Goal: Task Accomplishment & Management: Use online tool/utility

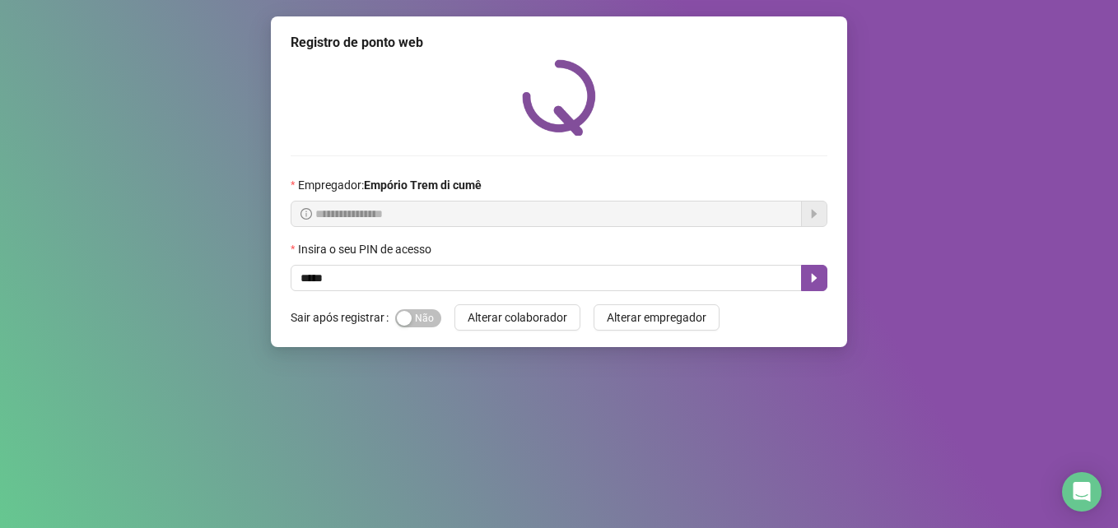
type input "*****"
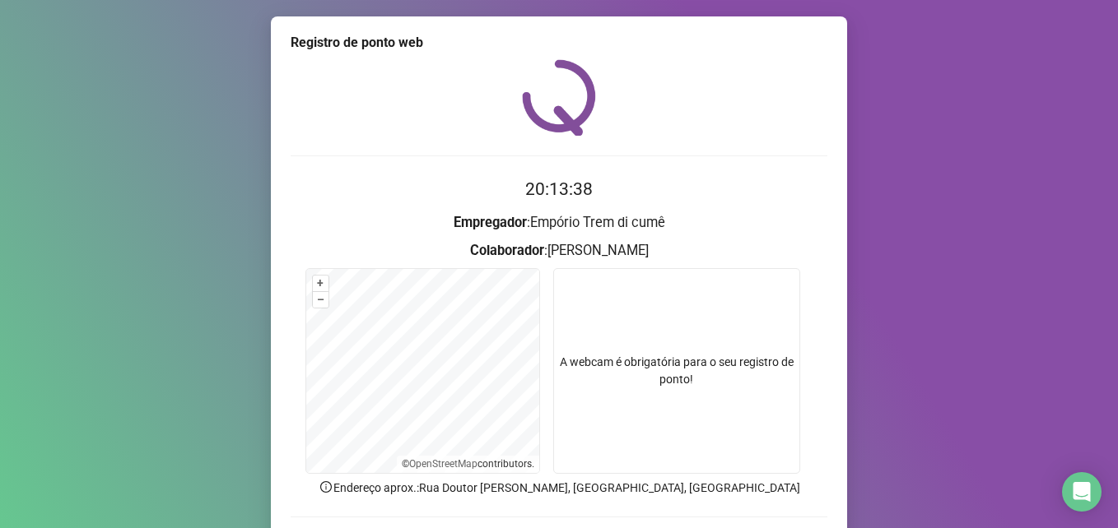
scroll to position [114, 0]
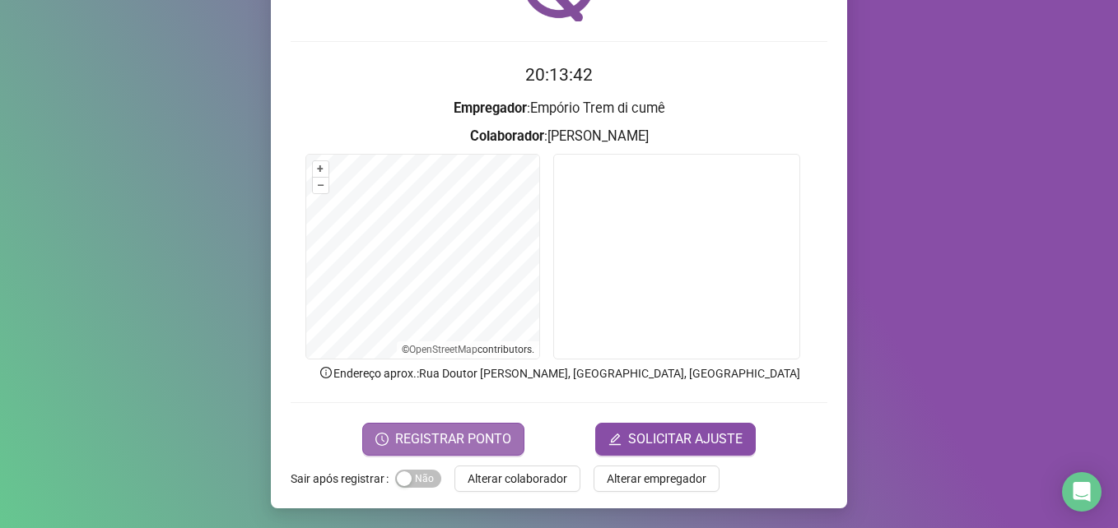
click at [495, 448] on span "REGISTRAR PONTO" at bounding box center [453, 440] width 116 height 20
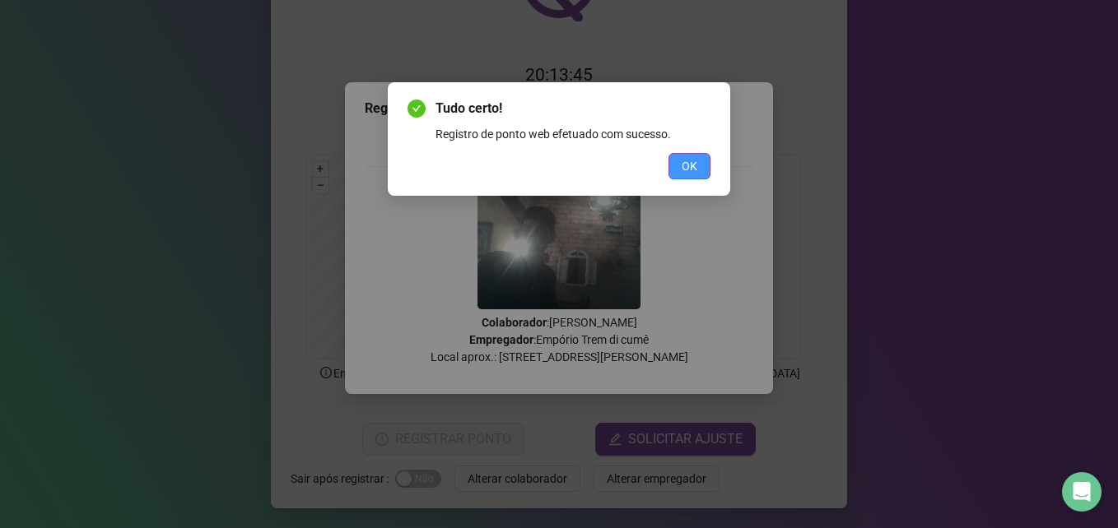
click at [702, 159] on button "OK" at bounding box center [689, 166] width 42 height 26
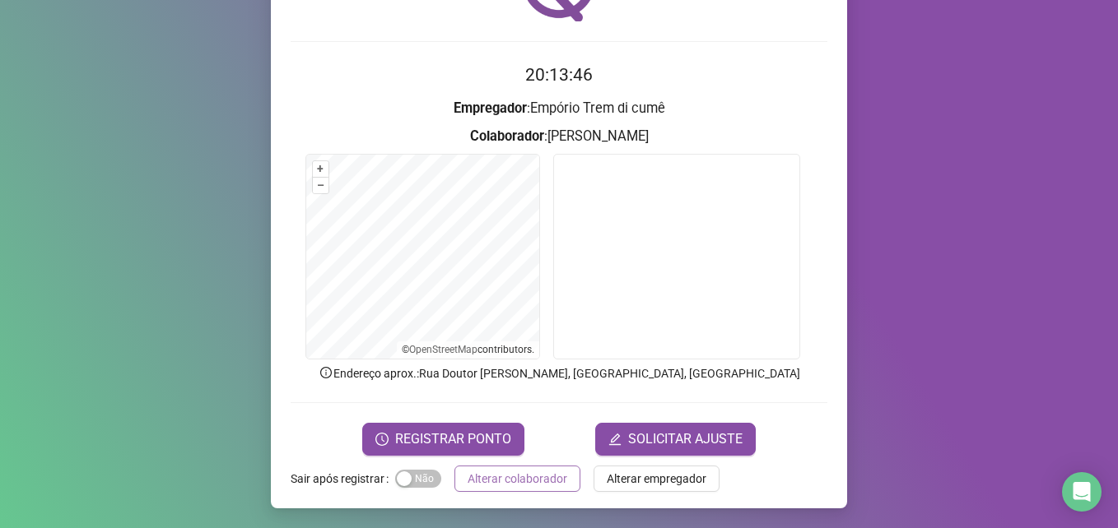
click at [538, 484] on span "Alterar colaborador" at bounding box center [517, 479] width 100 height 18
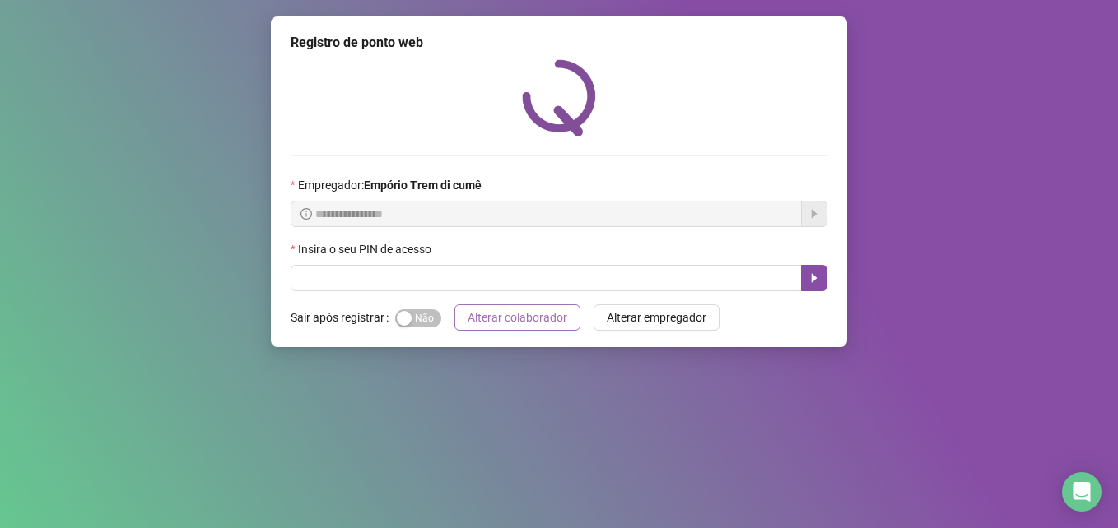
scroll to position [0, 0]
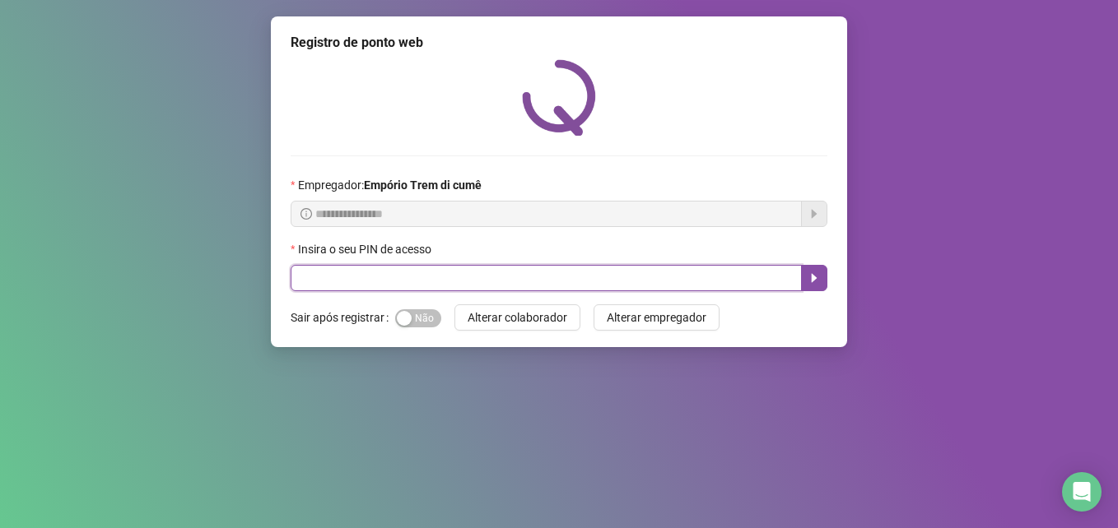
click at [340, 282] on input "text" at bounding box center [545, 278] width 511 height 26
type input "*****"
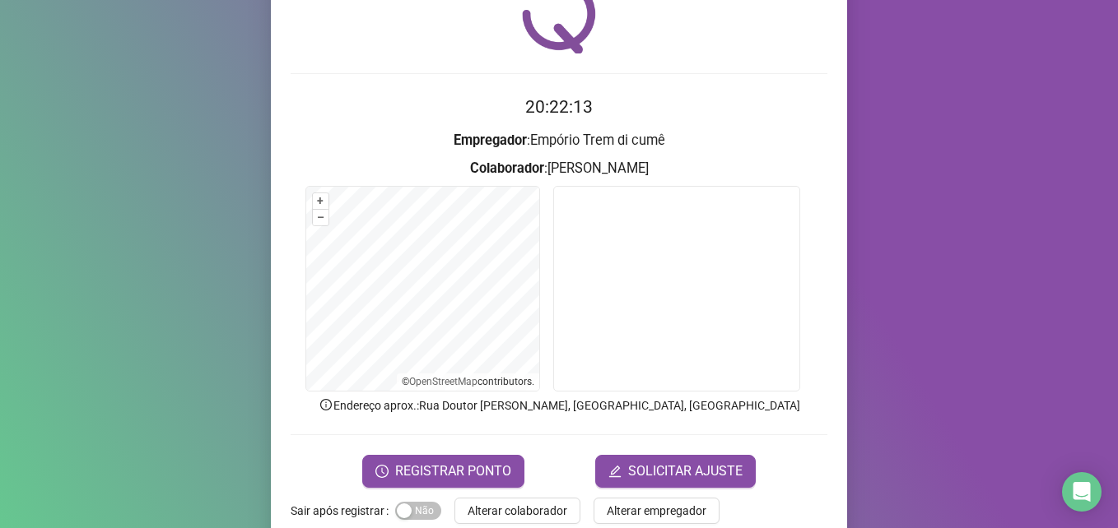
scroll to position [114, 0]
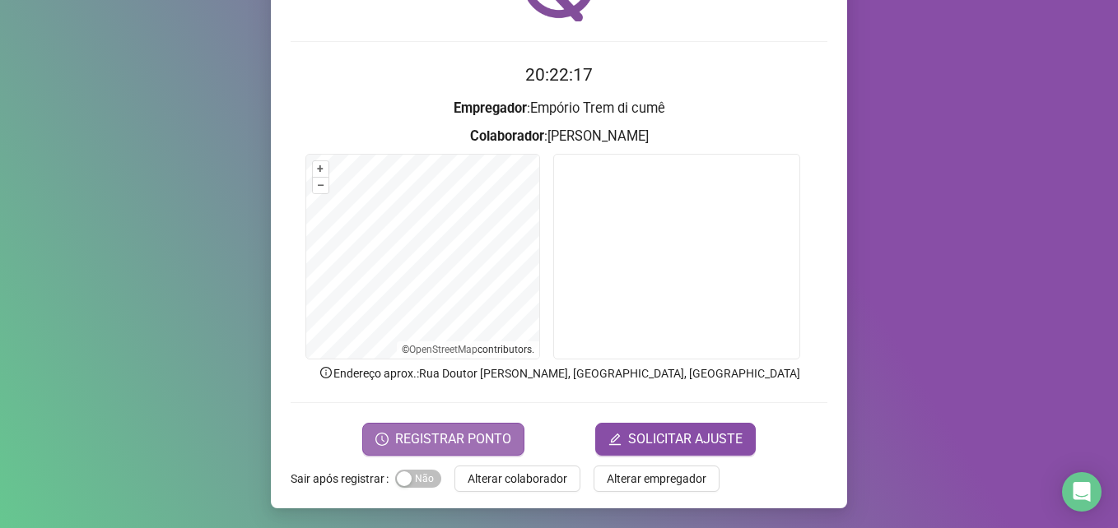
click at [466, 437] on span "REGISTRAR PONTO" at bounding box center [453, 440] width 116 height 20
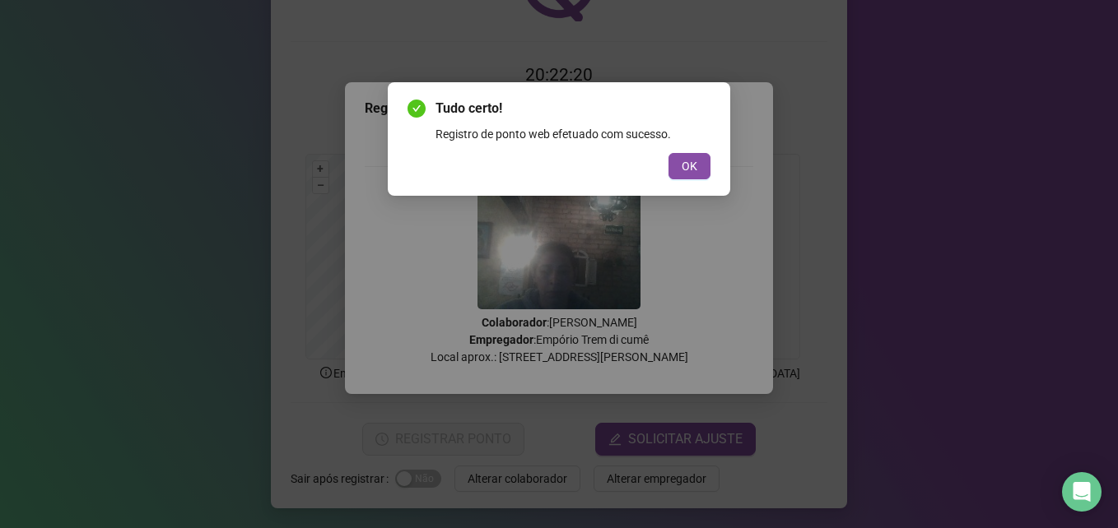
drag, startPoint x: 690, startPoint y: 162, endPoint x: 596, endPoint y: 382, distance: 239.2
click at [691, 162] on span "OK" at bounding box center [689, 166] width 16 height 18
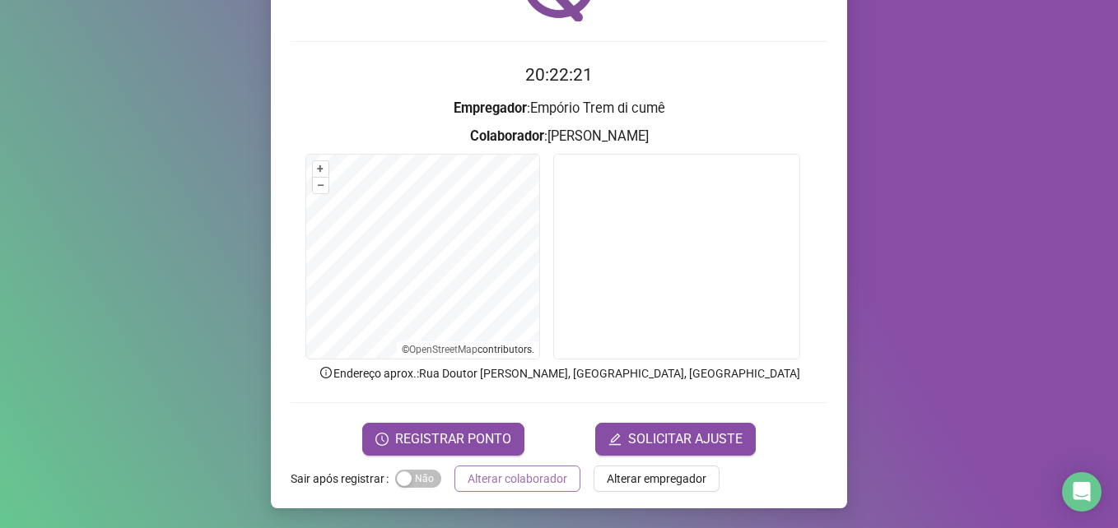
click at [528, 472] on span "Alterar colaborador" at bounding box center [517, 479] width 100 height 18
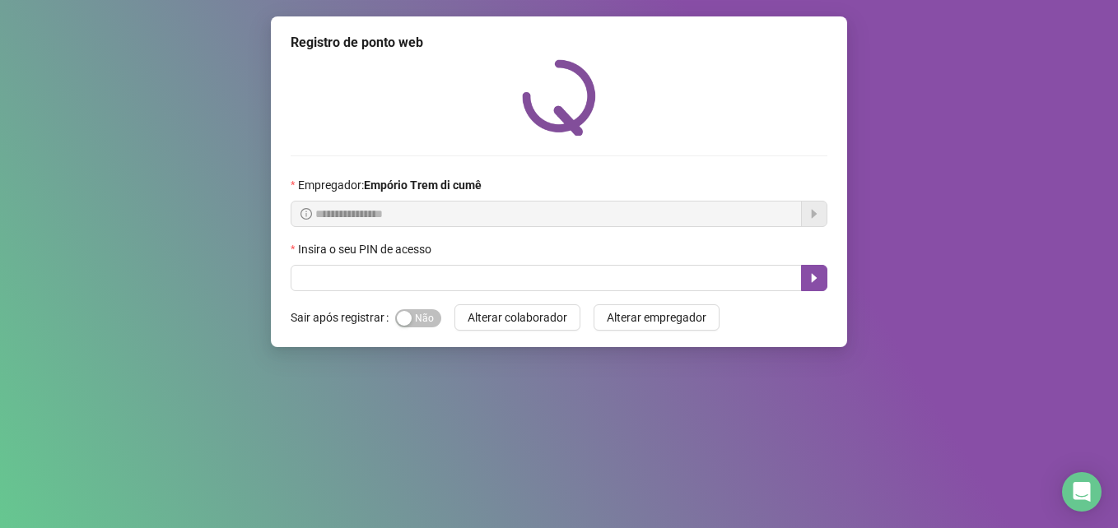
scroll to position [0, 0]
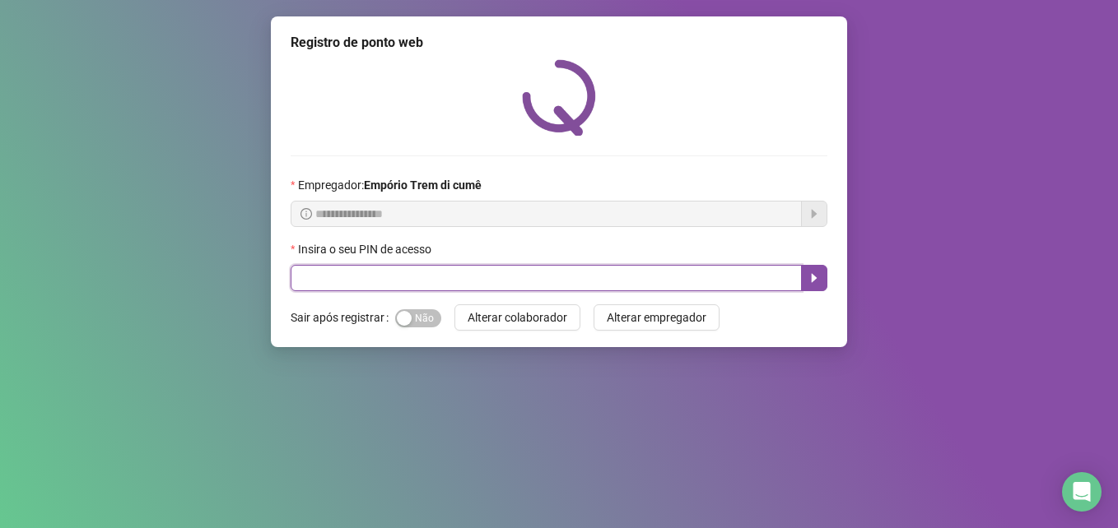
click at [431, 281] on input "text" at bounding box center [545, 278] width 511 height 26
type input "*****"
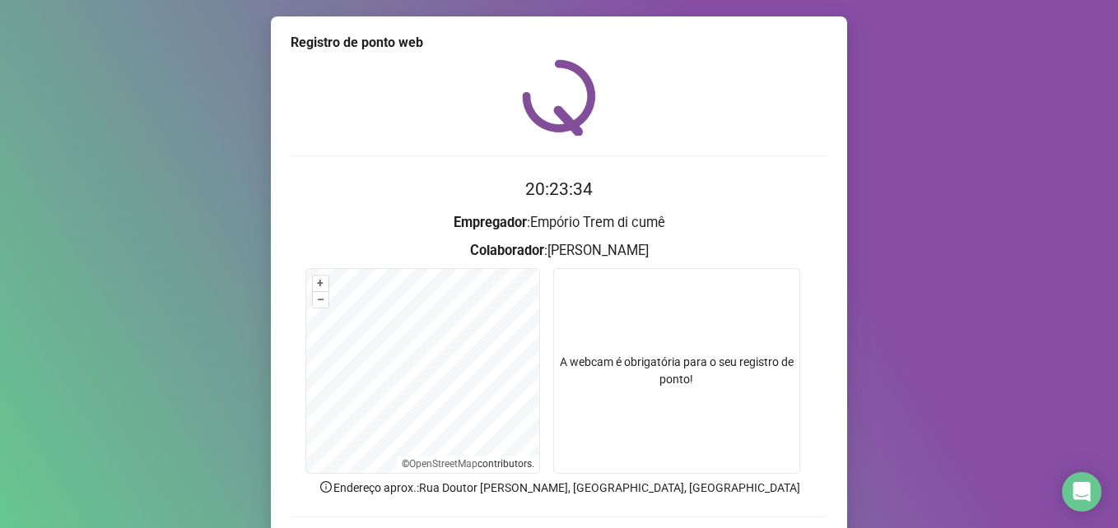
scroll to position [114, 0]
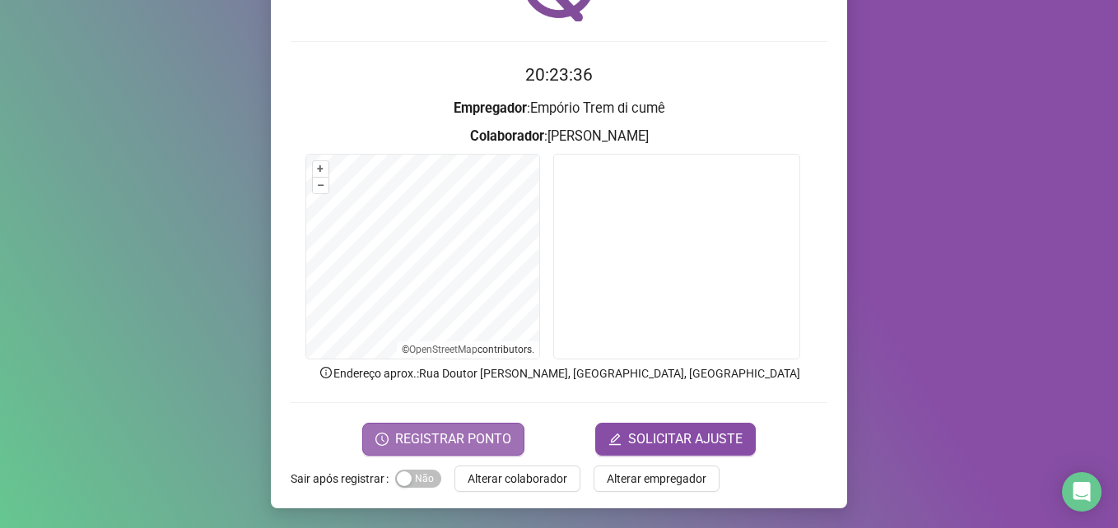
click at [436, 441] on span "REGISTRAR PONTO" at bounding box center [453, 440] width 116 height 20
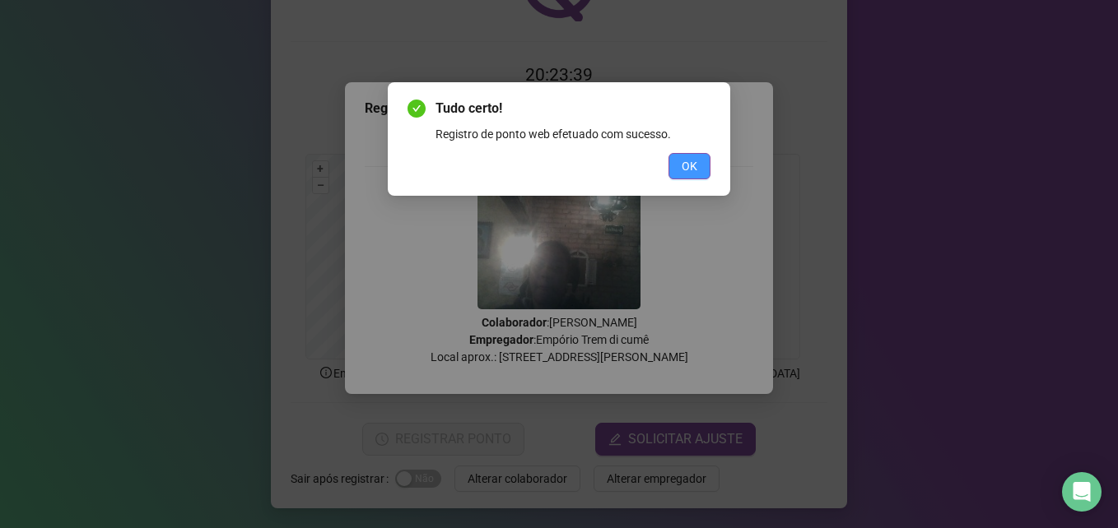
click at [679, 173] on button "OK" at bounding box center [689, 166] width 42 height 26
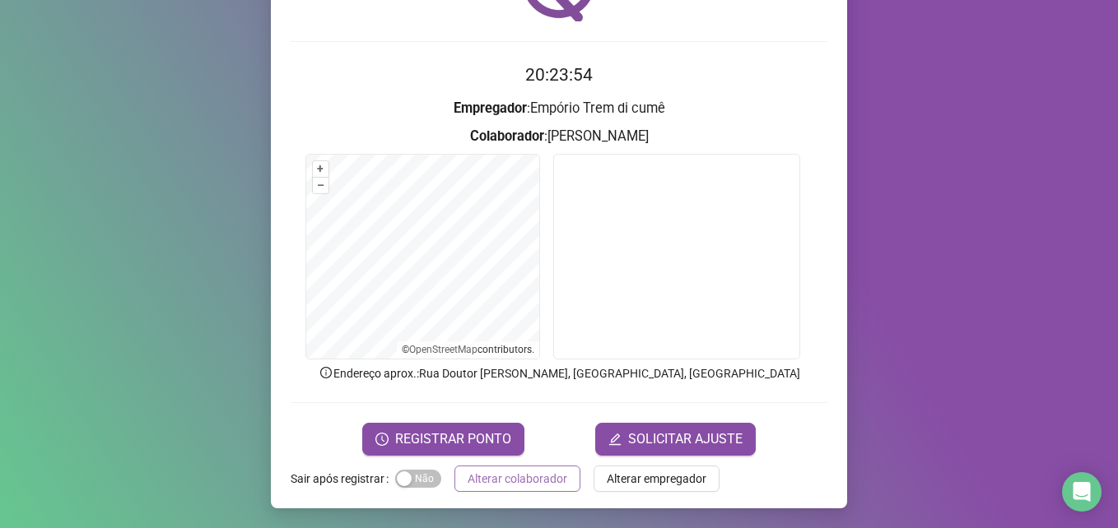
click at [515, 481] on span "Alterar colaborador" at bounding box center [517, 479] width 100 height 18
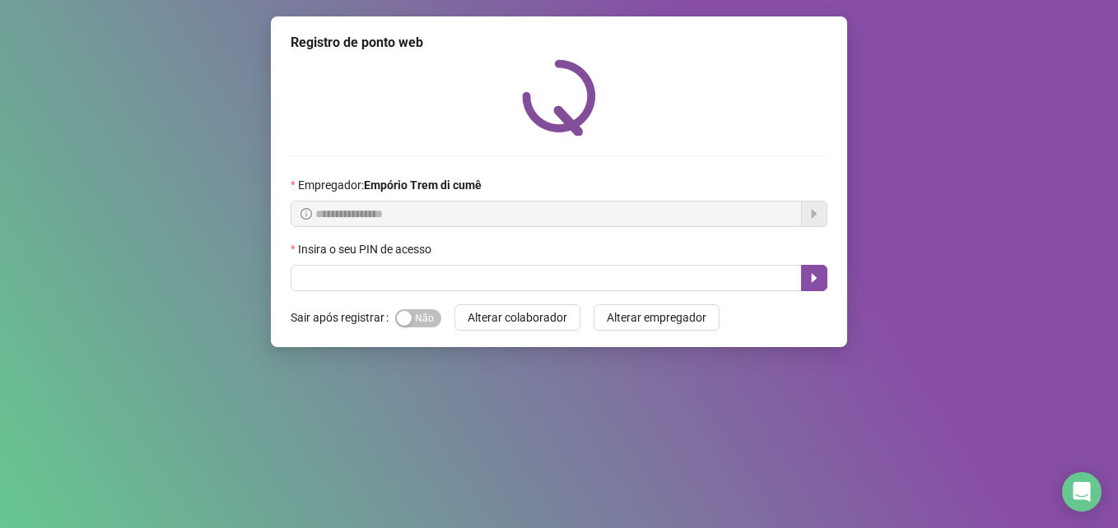
scroll to position [0, 0]
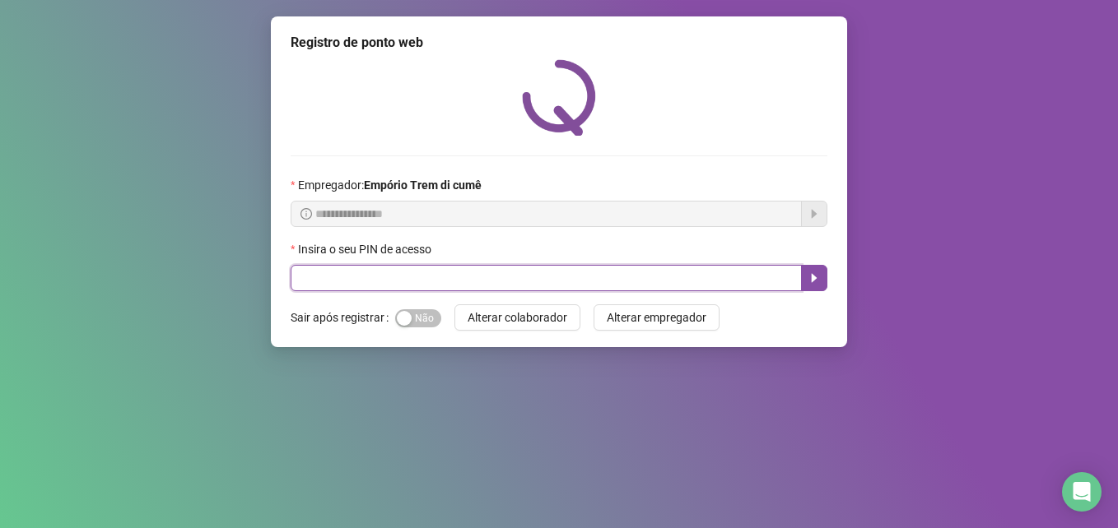
click at [374, 279] on input "text" at bounding box center [545, 278] width 511 height 26
type input "*****"
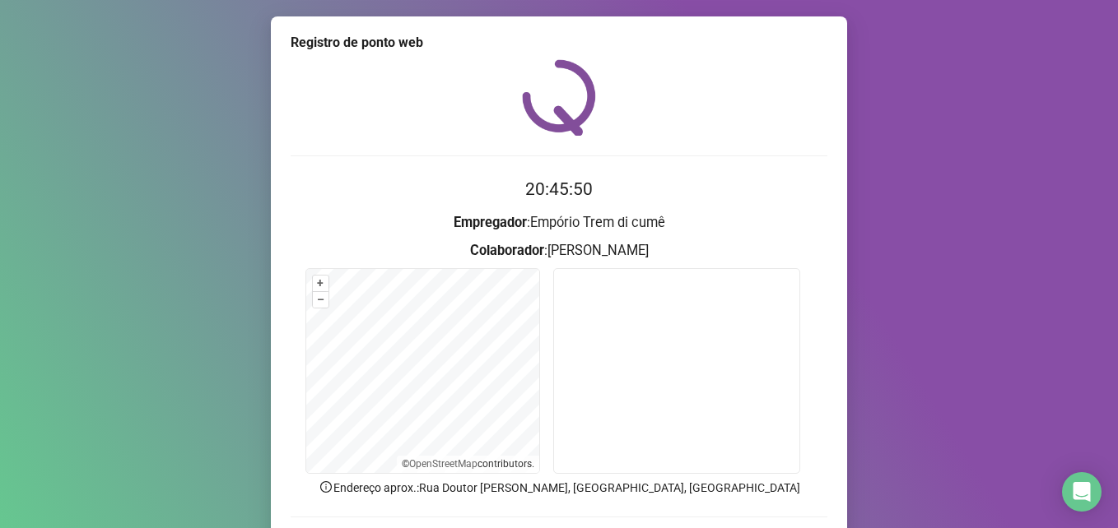
scroll to position [114, 0]
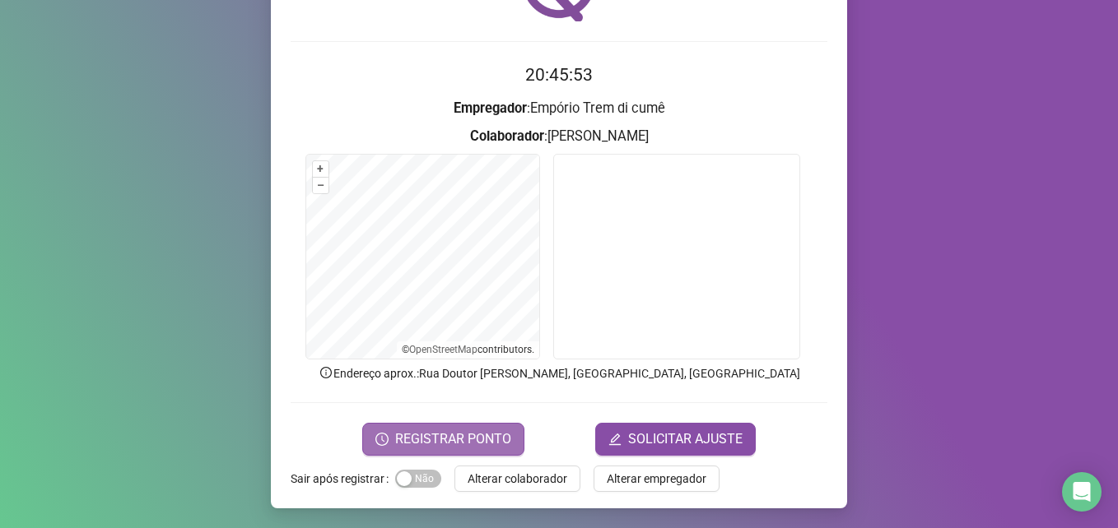
click at [481, 435] on span "REGISTRAR PONTO" at bounding box center [453, 440] width 116 height 20
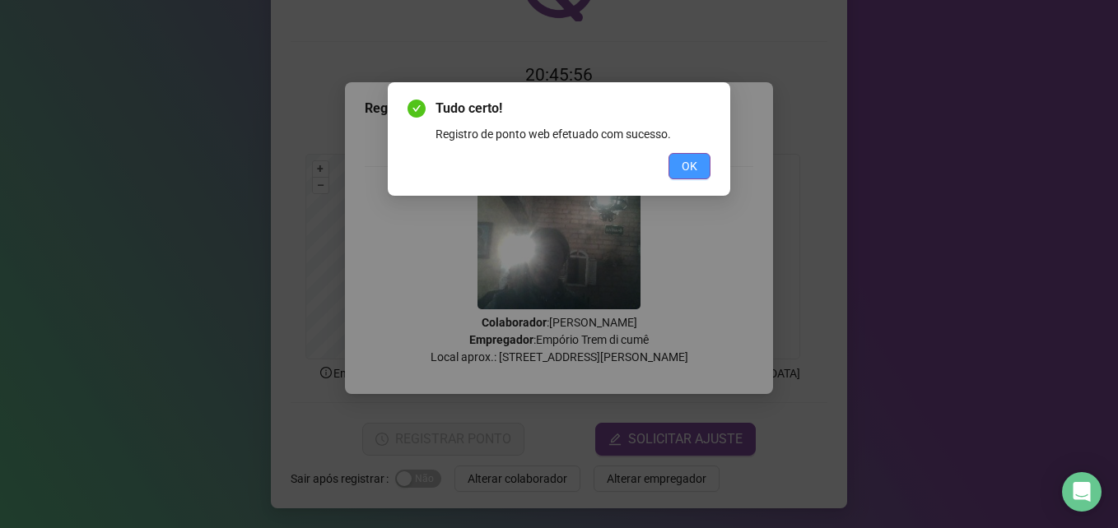
click at [684, 165] on span "OK" at bounding box center [689, 166] width 16 height 18
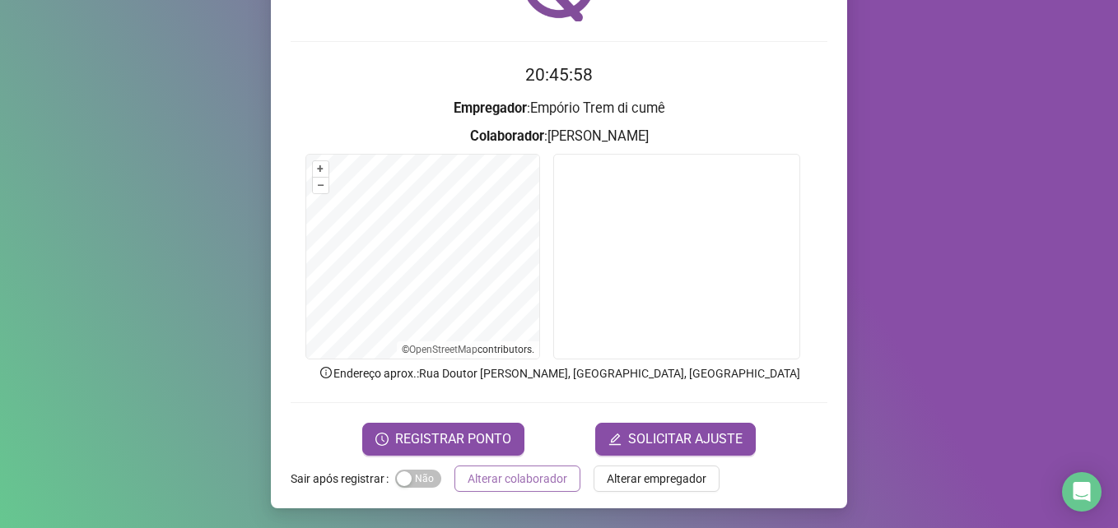
click at [551, 475] on span "Alterar colaborador" at bounding box center [517, 479] width 100 height 18
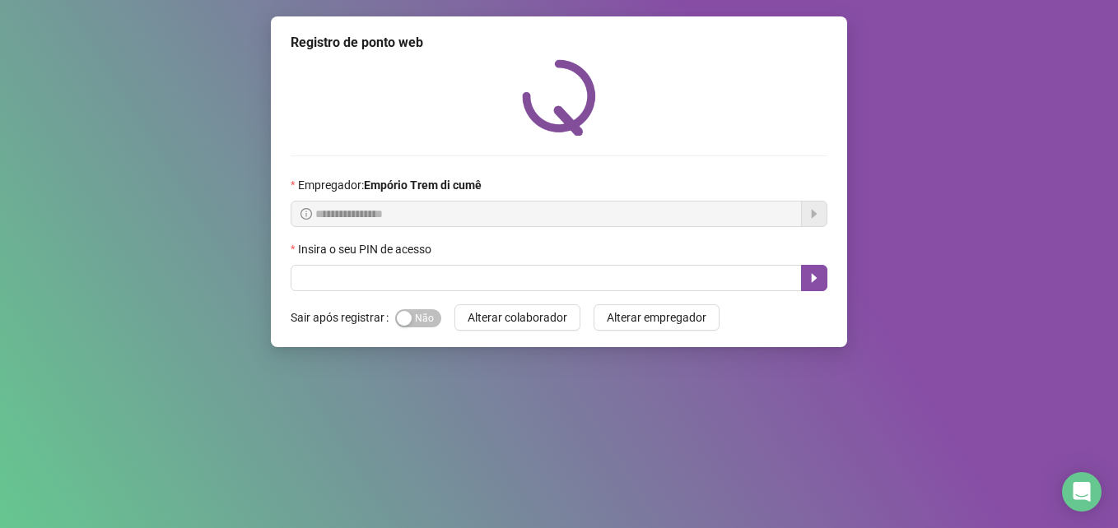
scroll to position [0, 0]
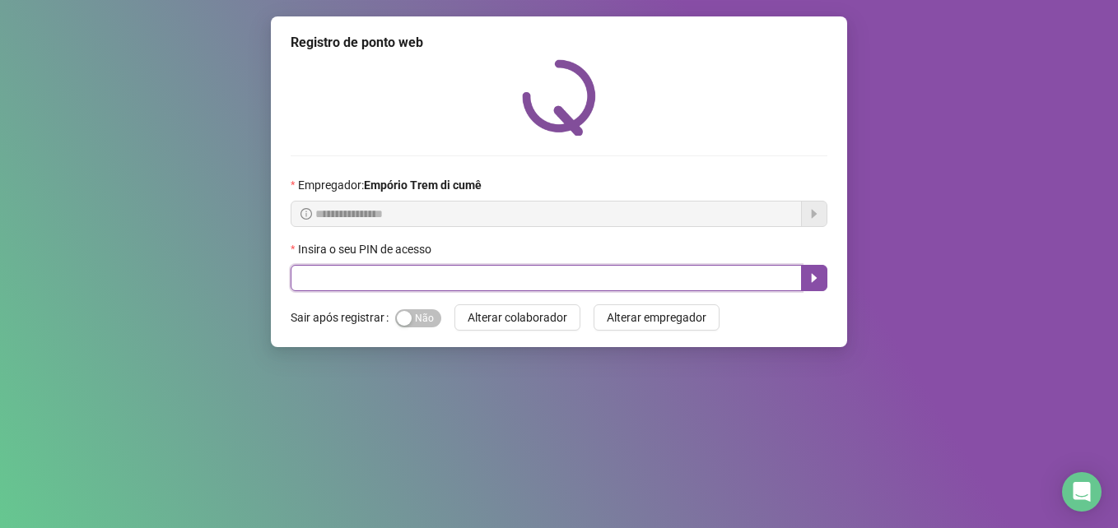
click at [464, 273] on input "text" at bounding box center [545, 278] width 511 height 26
type input "*****"
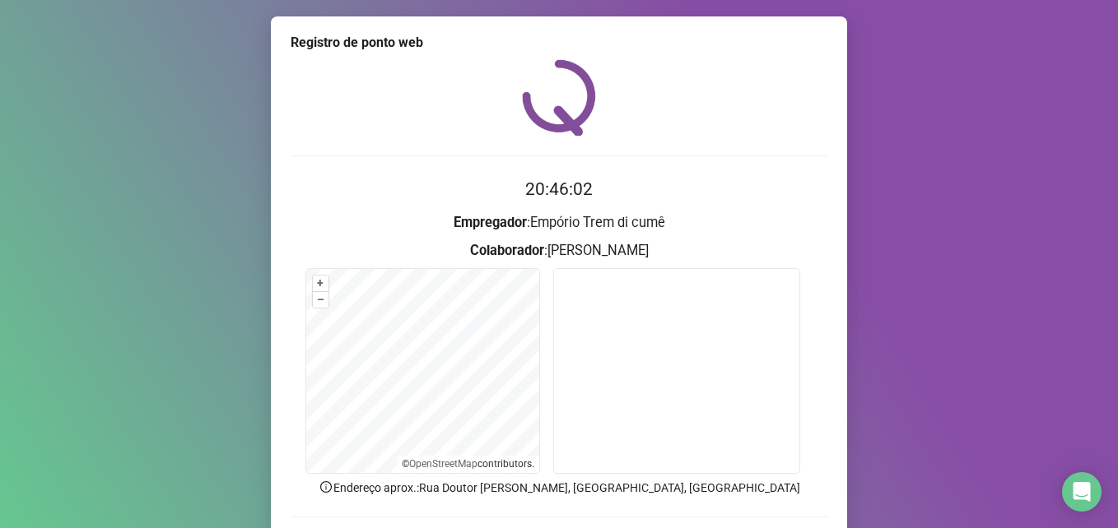
scroll to position [114, 0]
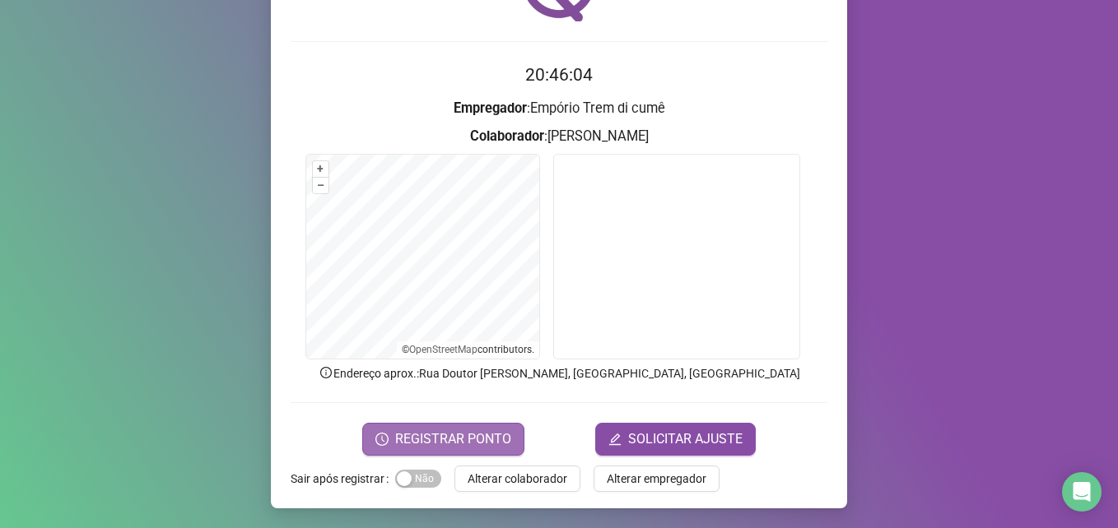
click at [475, 443] on span "REGISTRAR PONTO" at bounding box center [453, 440] width 116 height 20
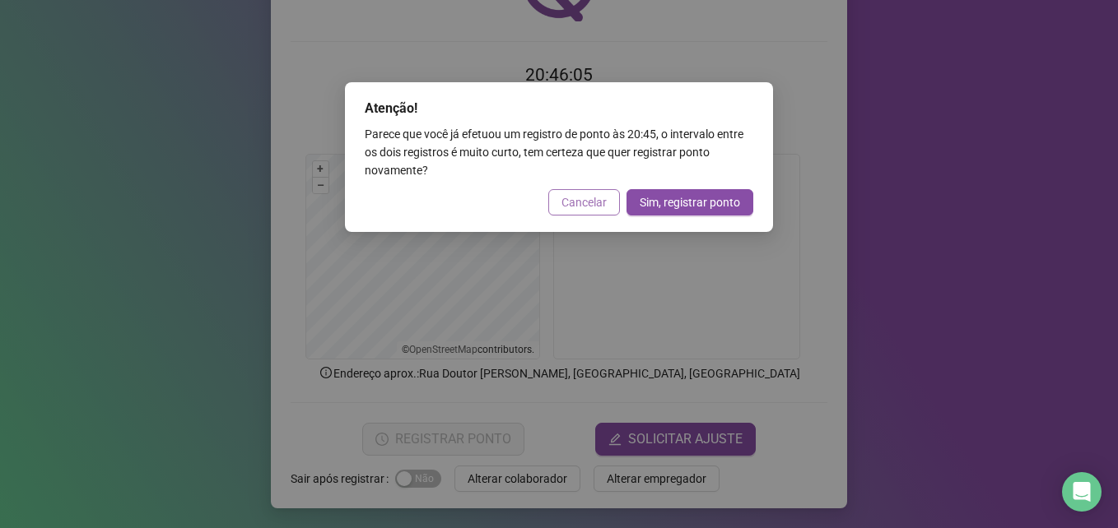
click at [573, 202] on span "Cancelar" at bounding box center [583, 202] width 45 height 18
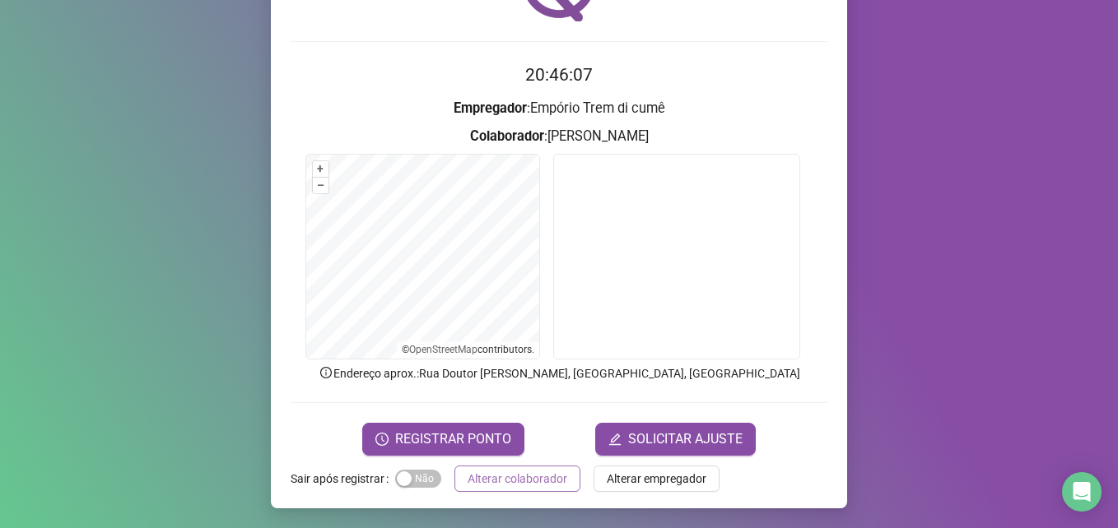
click at [533, 476] on span "Alterar colaborador" at bounding box center [517, 479] width 100 height 18
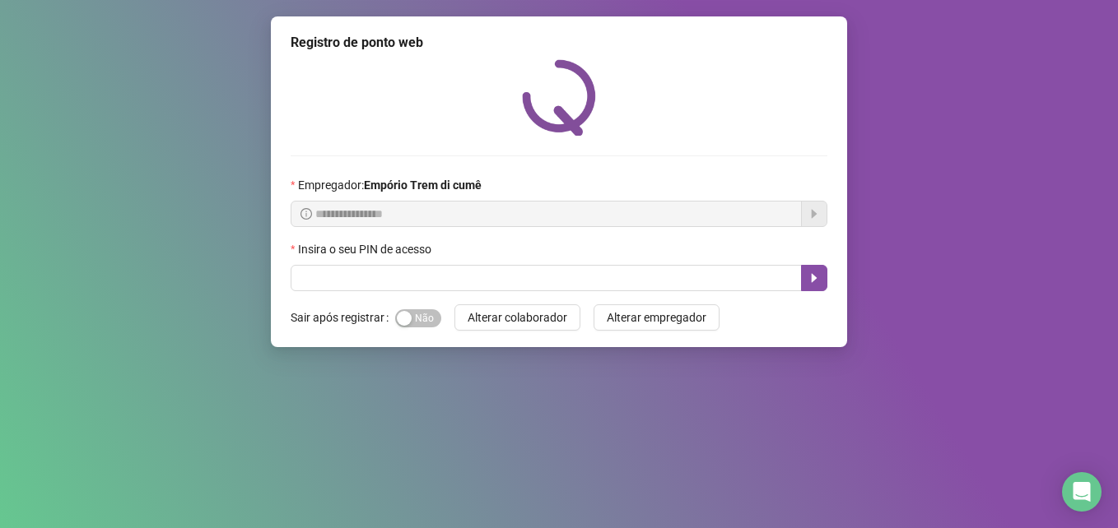
scroll to position [0, 0]
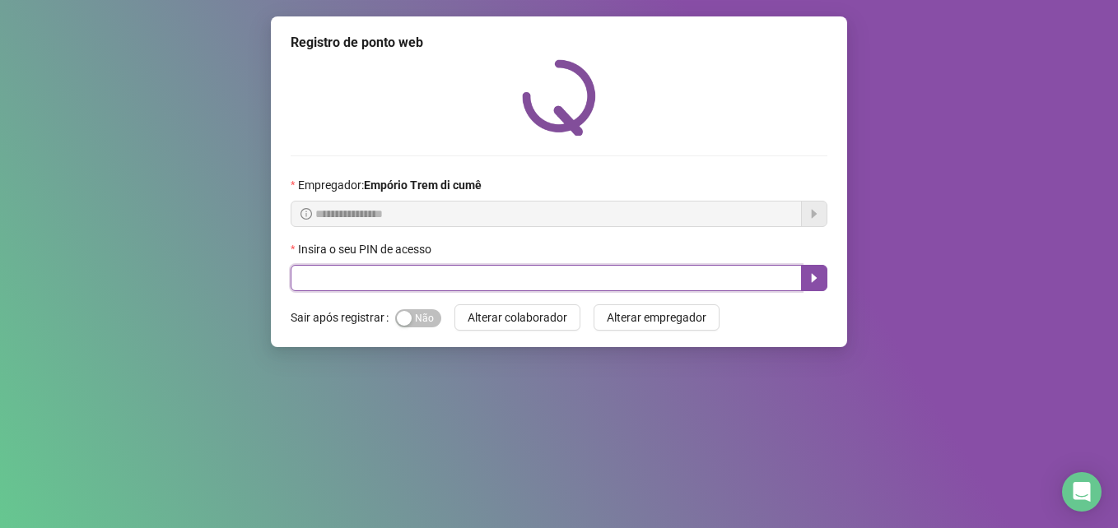
click at [761, 279] on input "text" at bounding box center [545, 278] width 511 height 26
type input "*****"
click at [814, 276] on icon "caret-right" at bounding box center [813, 278] width 13 height 13
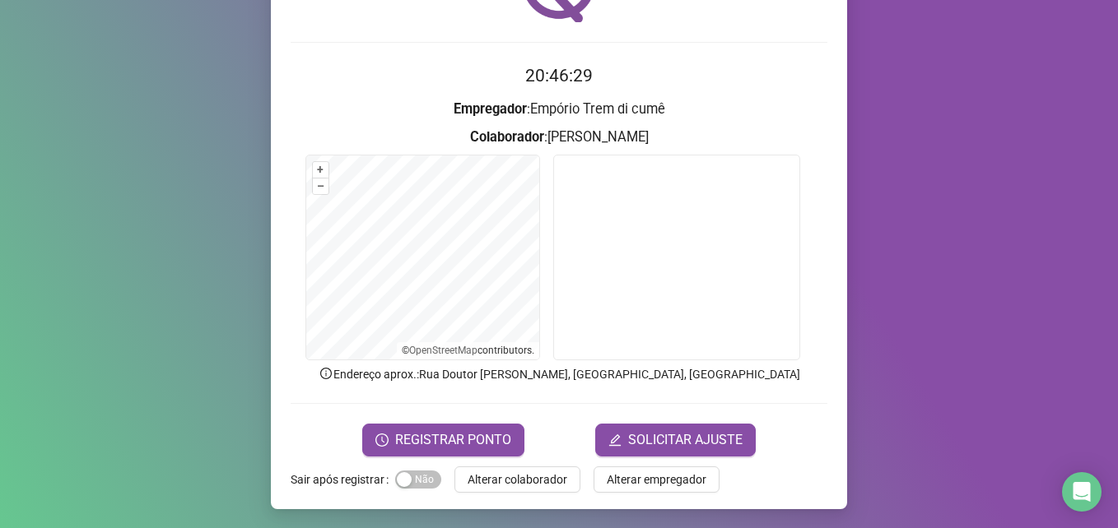
scroll to position [114, 0]
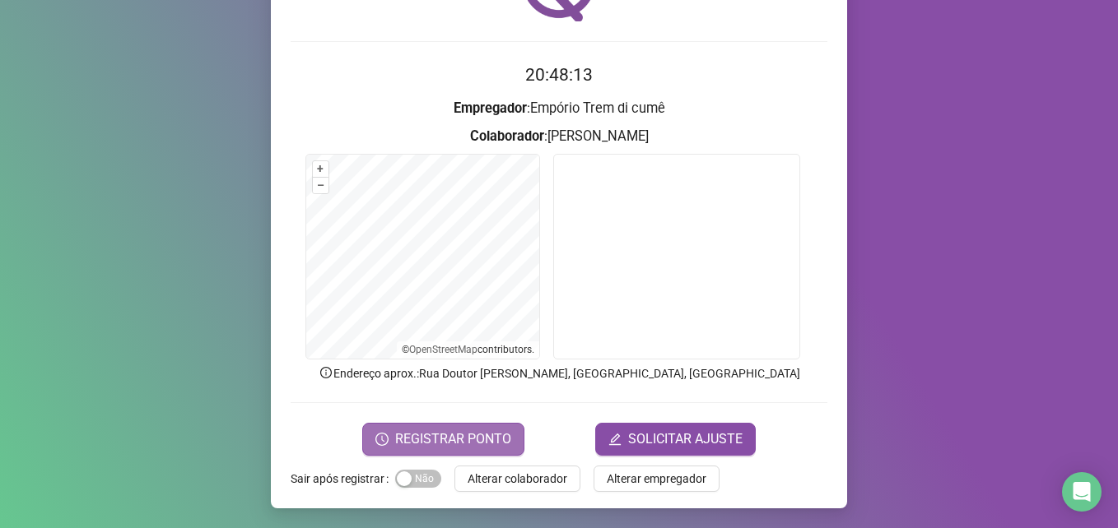
click at [455, 437] on span "REGISTRAR PONTO" at bounding box center [453, 440] width 116 height 20
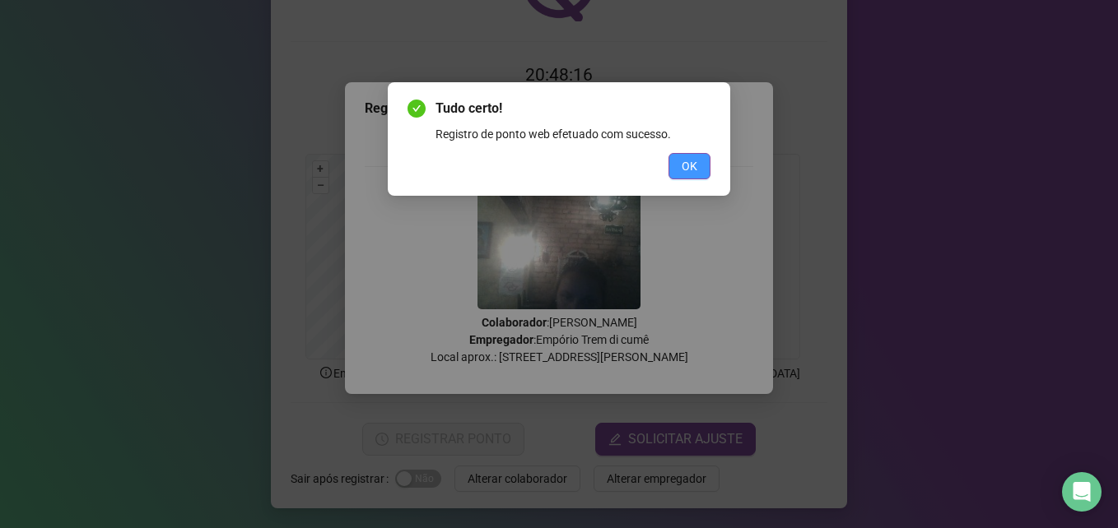
click at [686, 161] on span "OK" at bounding box center [689, 166] width 16 height 18
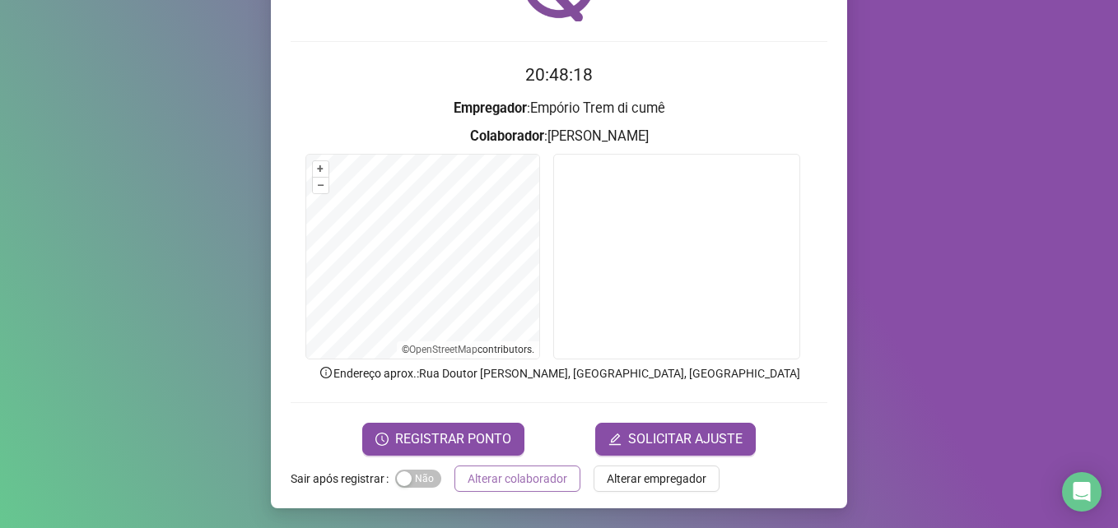
click at [539, 481] on span "Alterar colaborador" at bounding box center [517, 479] width 100 height 18
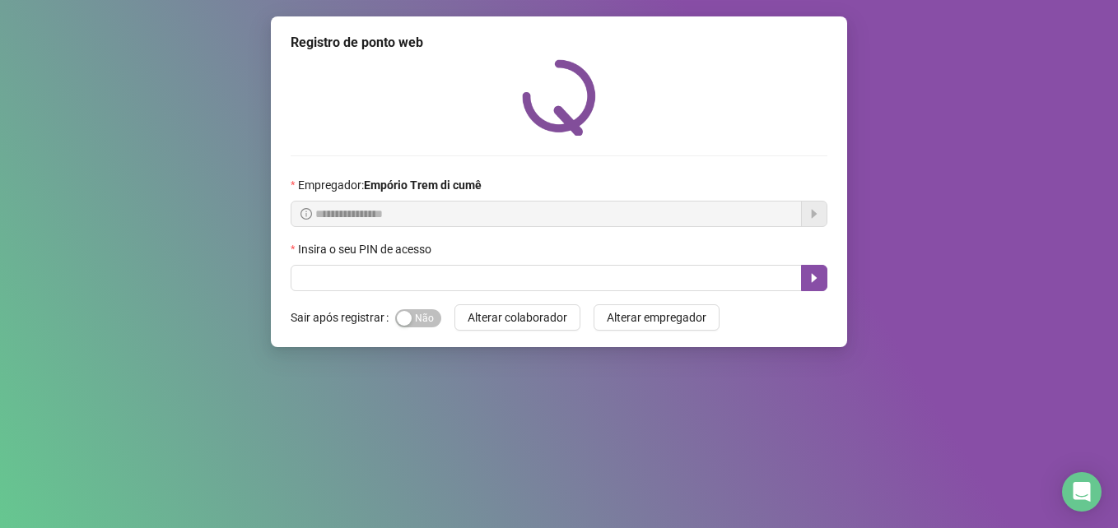
scroll to position [0, 0]
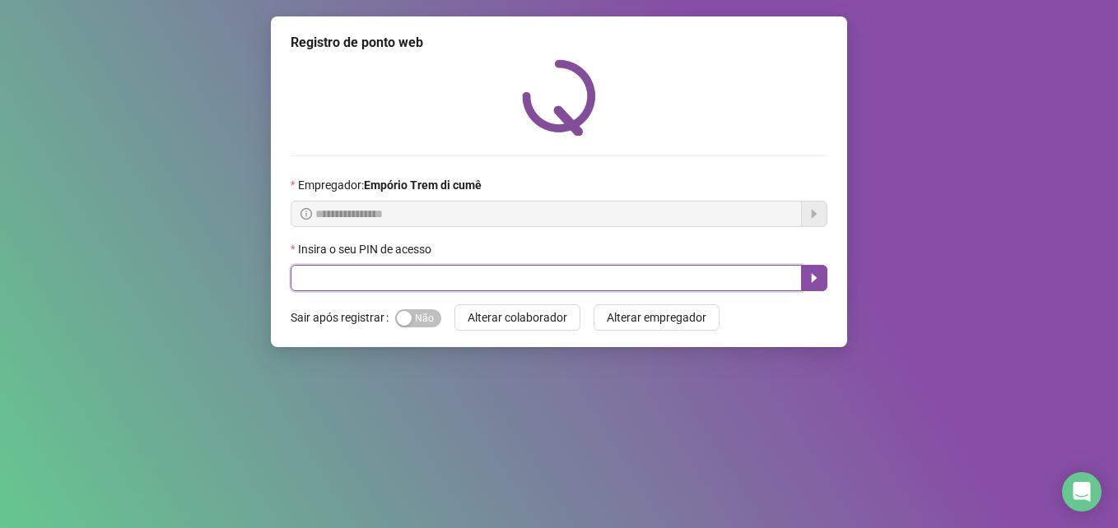
click at [478, 282] on input "text" at bounding box center [545, 278] width 511 height 26
type input "*****"
click at [806, 277] on button "button" at bounding box center [814, 278] width 26 height 26
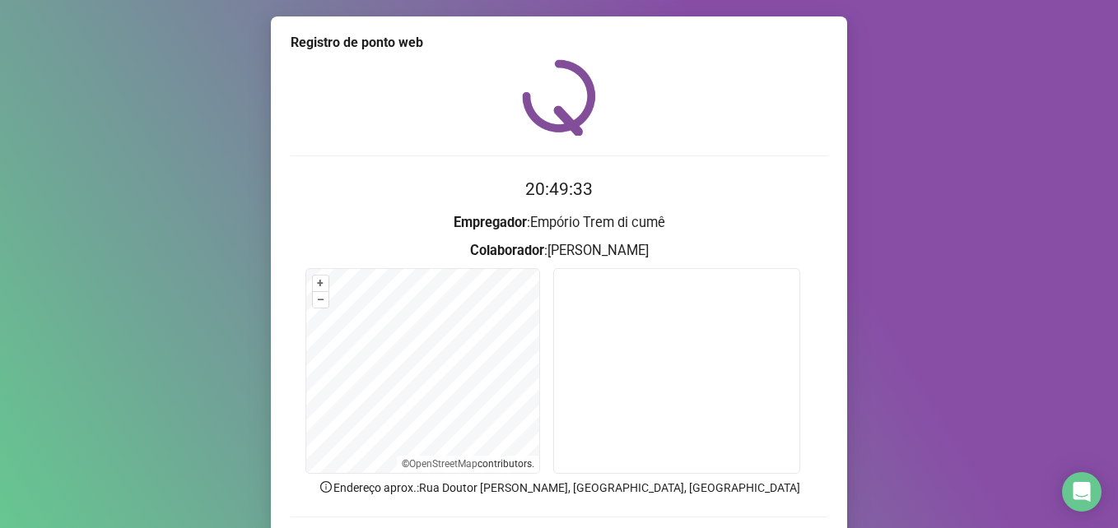
scroll to position [114, 0]
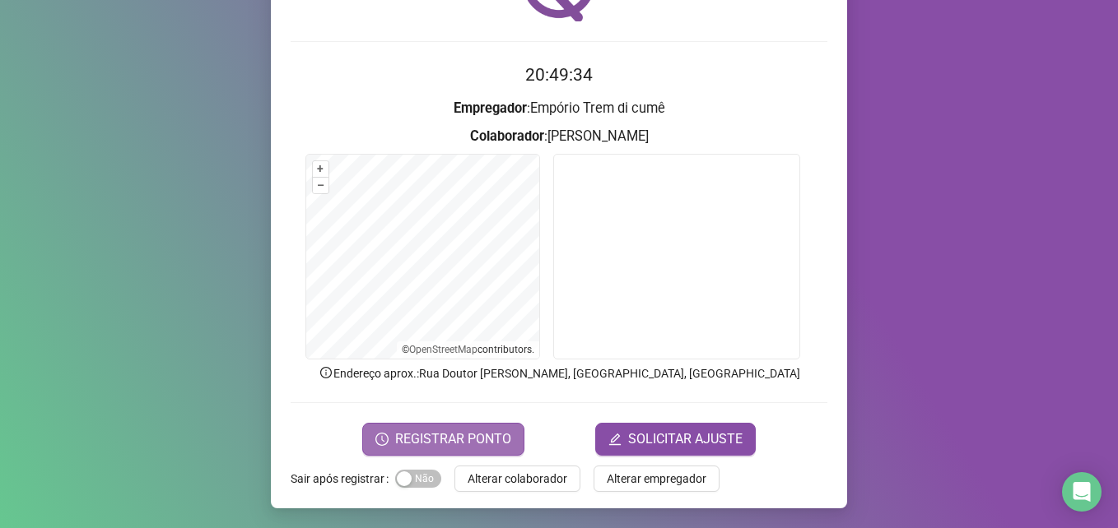
click at [500, 437] on span "REGISTRAR PONTO" at bounding box center [453, 440] width 116 height 20
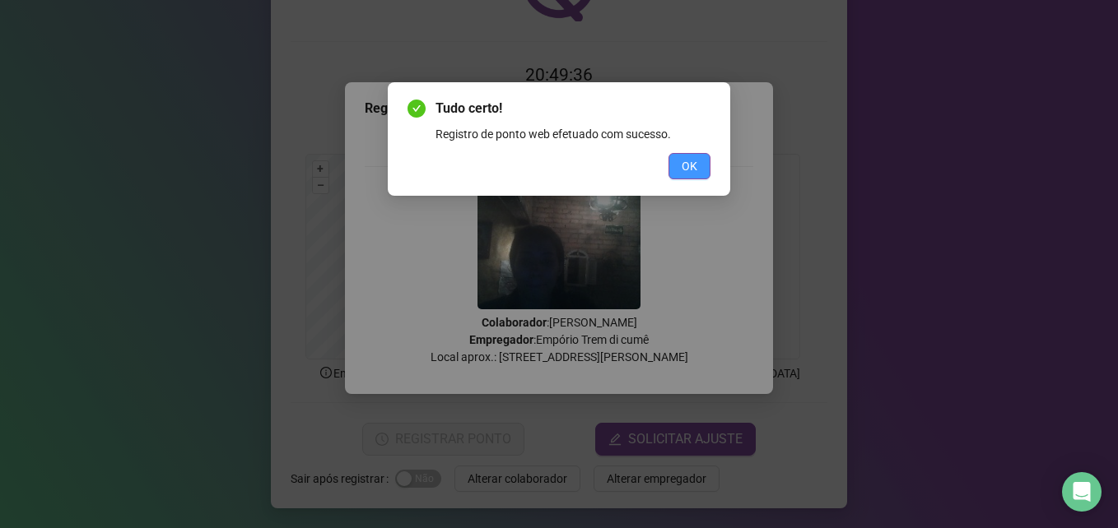
click at [686, 165] on span "OK" at bounding box center [689, 166] width 16 height 18
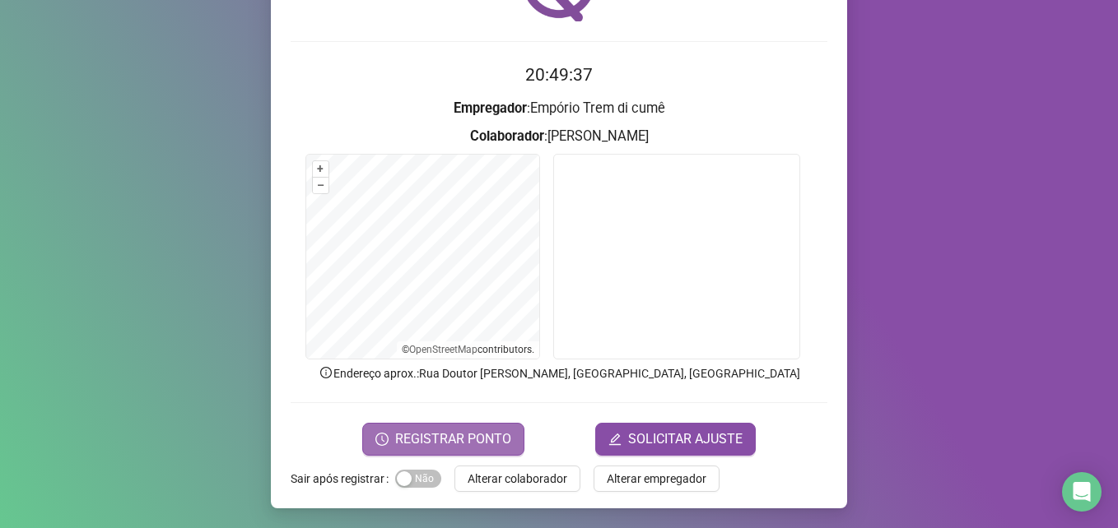
click at [445, 433] on span "REGISTRAR PONTO" at bounding box center [453, 440] width 116 height 20
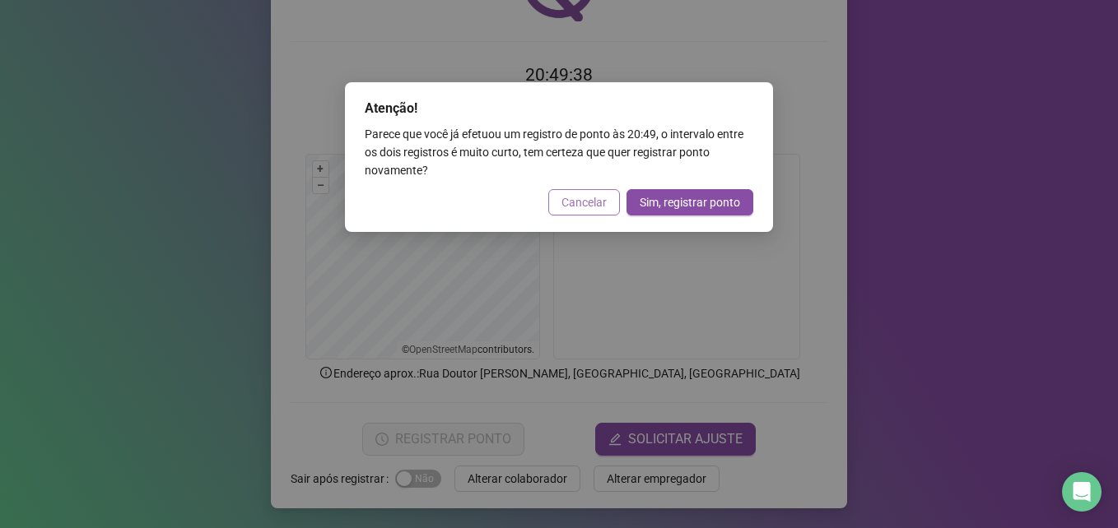
click at [590, 196] on span "Cancelar" at bounding box center [583, 202] width 45 height 18
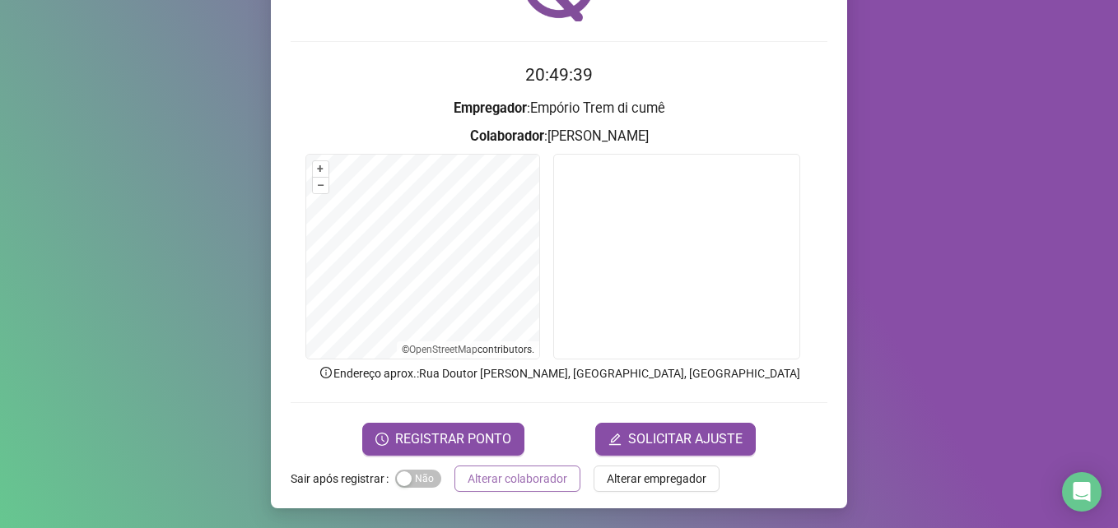
click at [550, 475] on span "Alterar colaborador" at bounding box center [517, 479] width 100 height 18
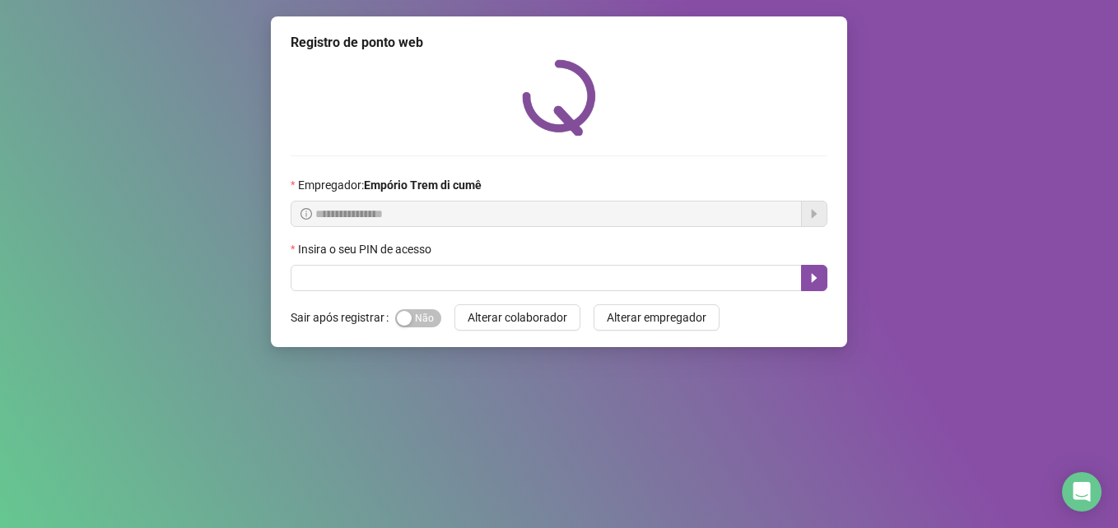
scroll to position [0, 0]
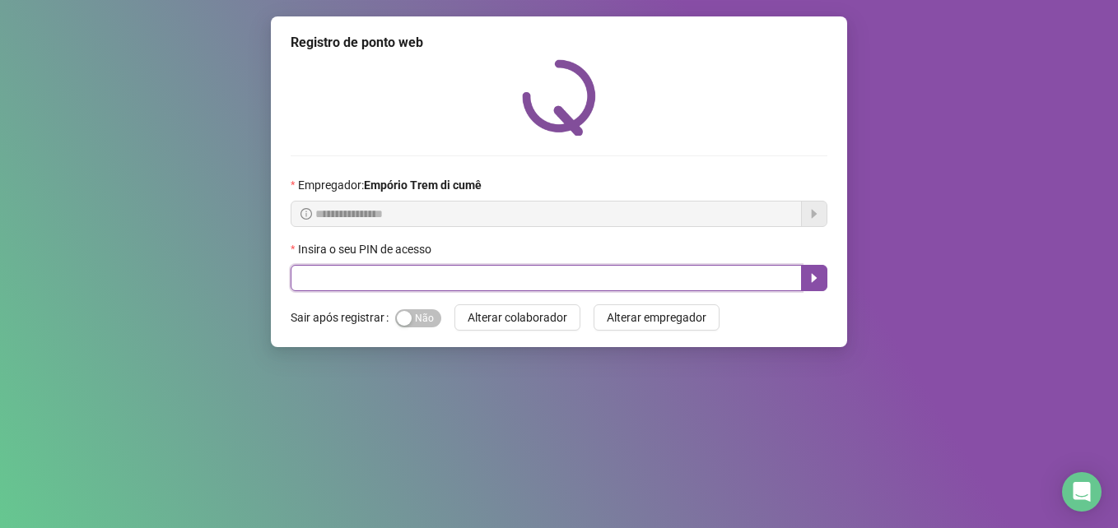
click at [624, 277] on input "text" at bounding box center [545, 278] width 511 height 26
type input "*****"
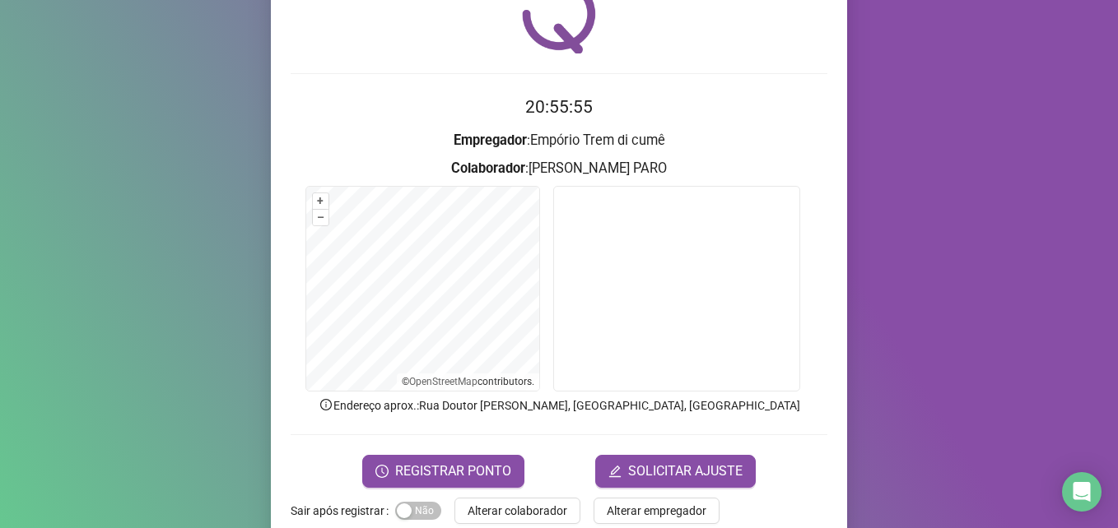
scroll to position [114, 0]
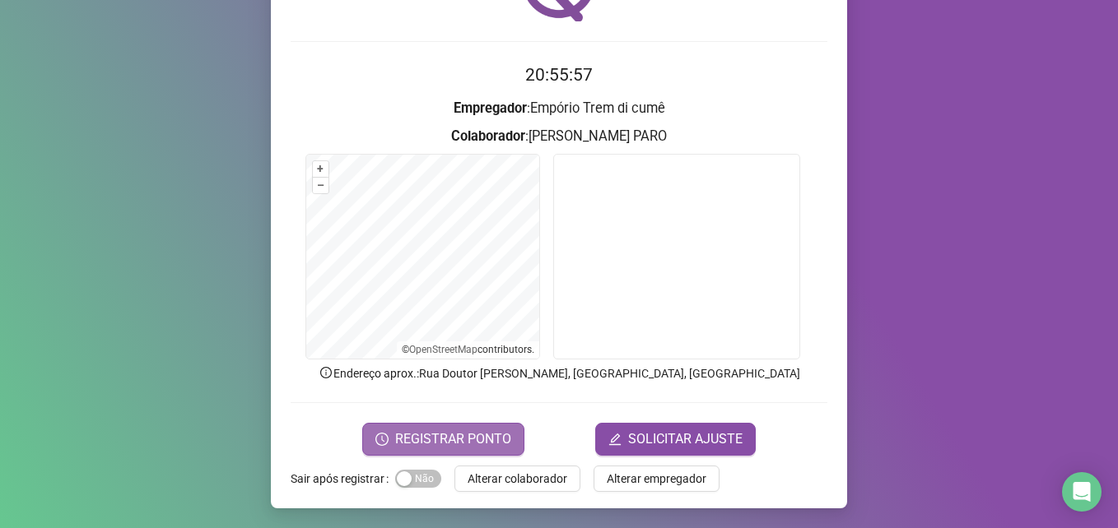
click at [467, 443] on span "REGISTRAR PONTO" at bounding box center [453, 440] width 116 height 20
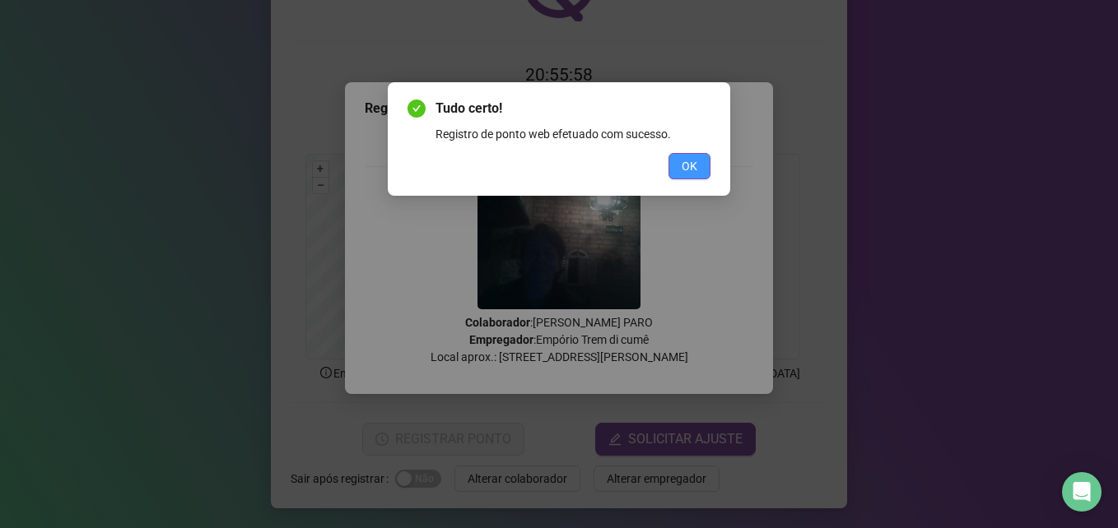
click at [687, 161] on span "OK" at bounding box center [689, 166] width 16 height 18
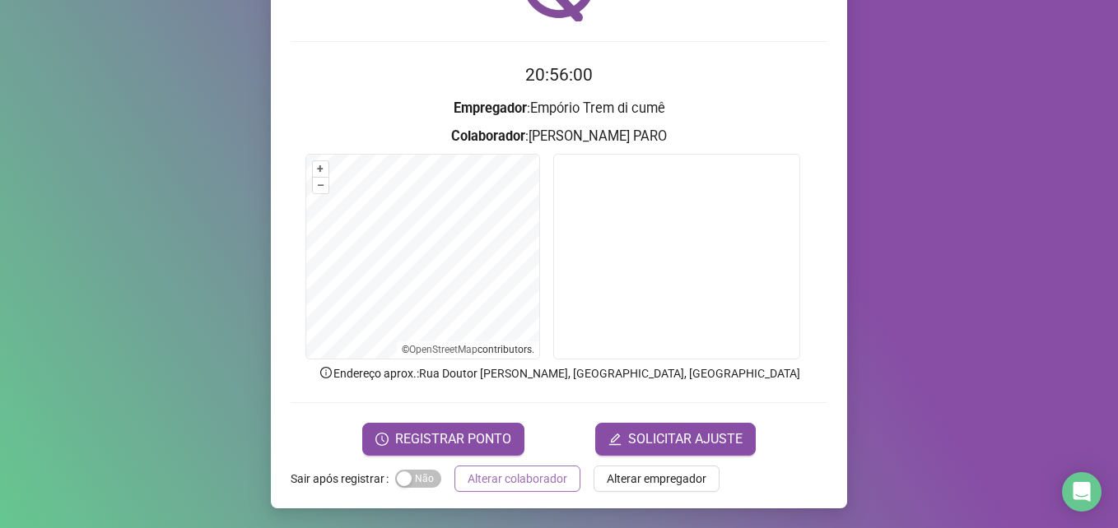
click at [555, 477] on span "Alterar colaborador" at bounding box center [517, 479] width 100 height 18
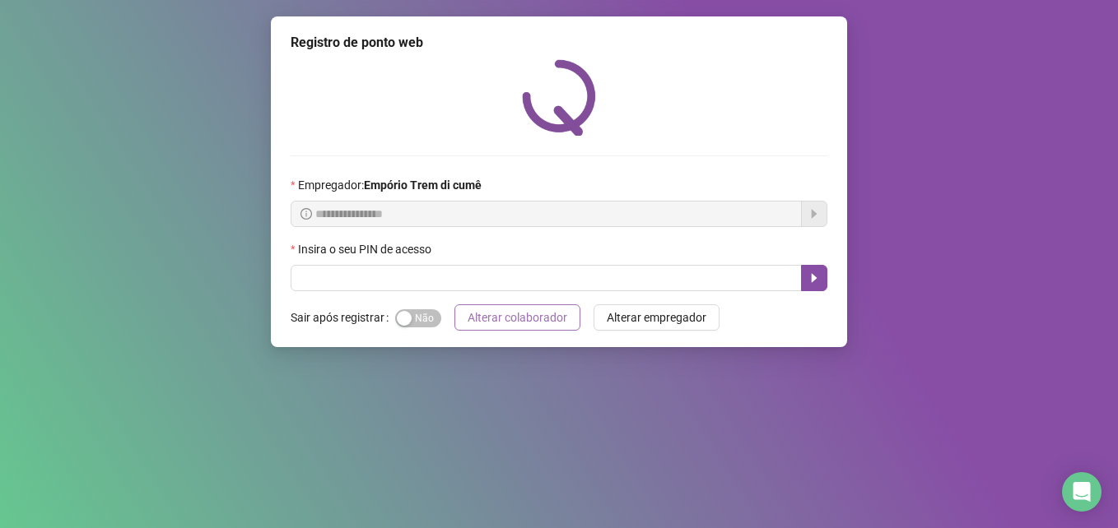
scroll to position [0, 0]
